Goal: Information Seeking & Learning: Learn about a topic

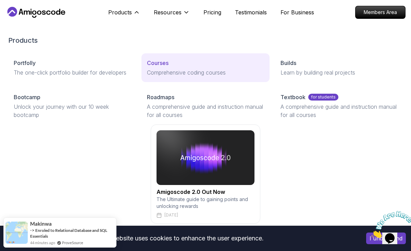
click at [158, 62] on p "Courses" at bounding box center [158, 63] width 22 height 8
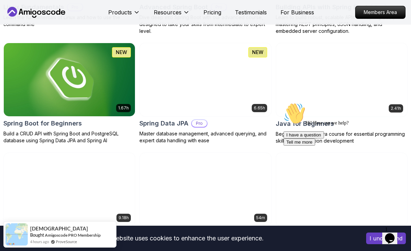
scroll to position [315, 0]
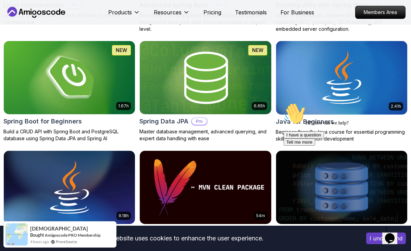
click at [221, 80] on img at bounding box center [206, 77] width 138 height 77
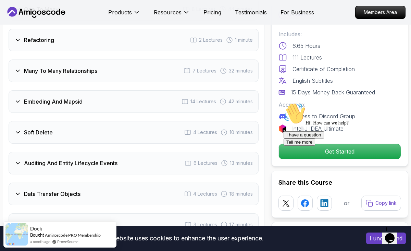
scroll to position [1335, 0]
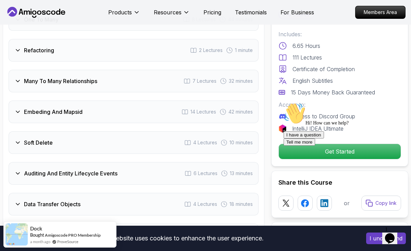
click at [110, 70] on div "Many To Many Relationships 7 Lectures 32 minutes" at bounding box center [134, 81] width 250 height 23
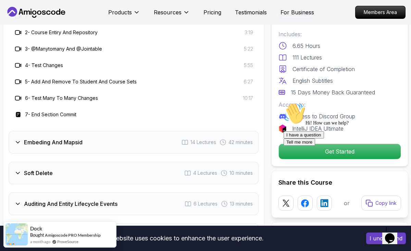
scroll to position [1359, 0]
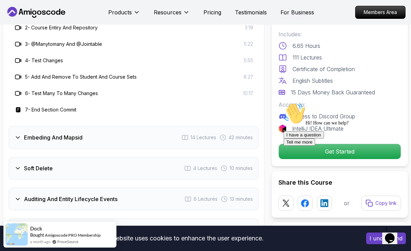
click at [124, 126] on div "Embeding And Mapsid 14 Lectures 42 minutes" at bounding box center [134, 137] width 250 height 23
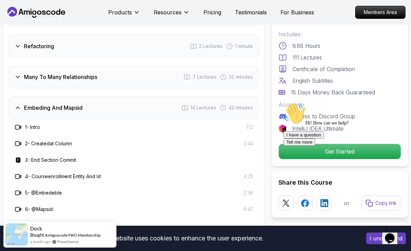
scroll to position [1264, 0]
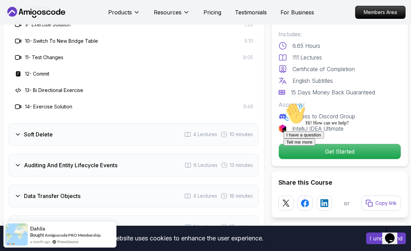
scroll to position [1508, 0]
